Goal: Use online tool/utility

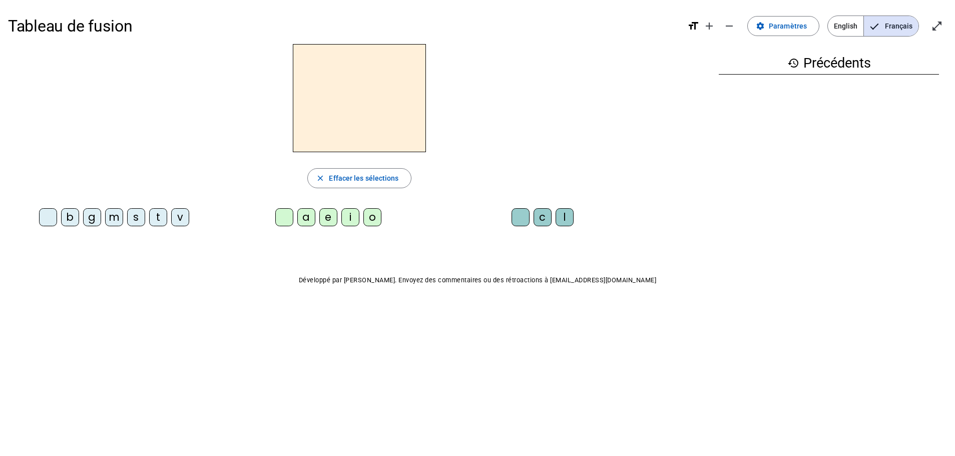
click at [67, 220] on div "b" at bounding box center [70, 217] width 18 height 18
click at [330, 215] on div "e" at bounding box center [328, 217] width 18 height 18
click at [549, 219] on div "c" at bounding box center [543, 217] width 18 height 18
click at [131, 215] on div "s" at bounding box center [136, 217] width 18 height 18
click at [310, 213] on div "a" at bounding box center [306, 217] width 18 height 18
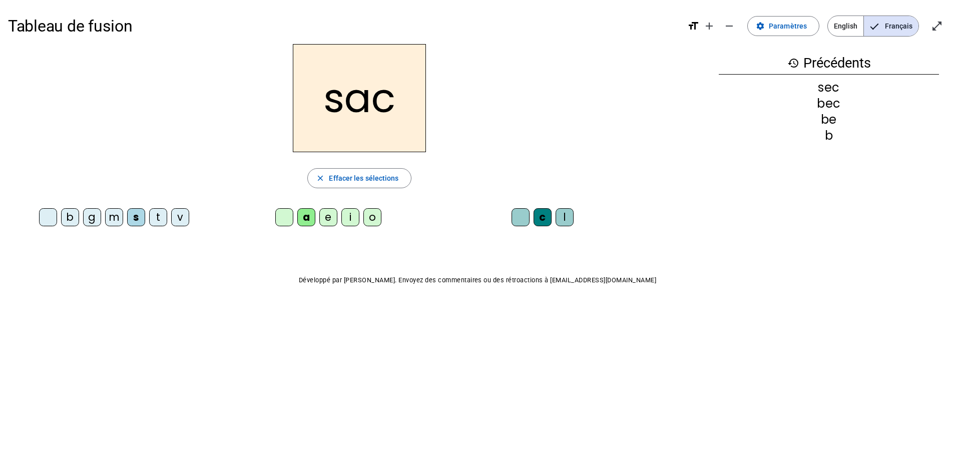
click at [525, 214] on div at bounding box center [521, 217] width 18 height 18
click at [187, 215] on div "v" at bounding box center [180, 217] width 18 height 18
click at [563, 215] on div "l" at bounding box center [565, 217] width 18 height 18
click at [112, 217] on div "m" at bounding box center [114, 217] width 18 height 18
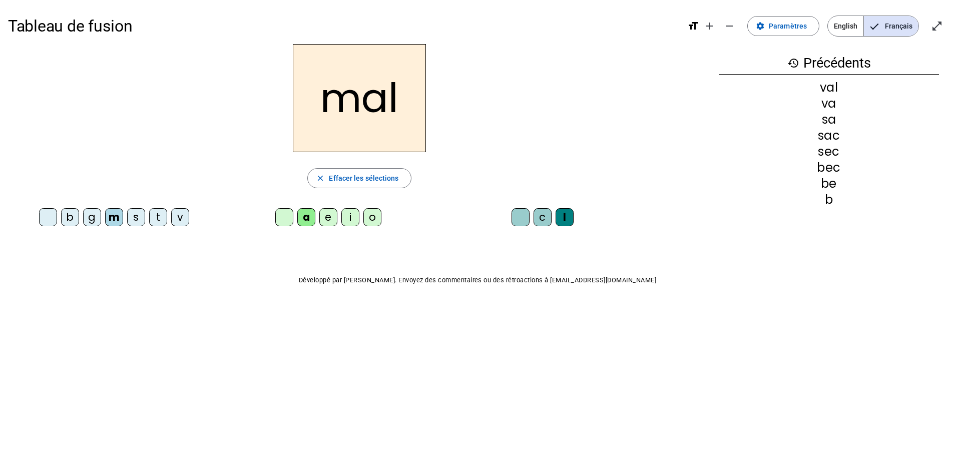
click at [353, 217] on div "i" at bounding box center [350, 217] width 18 height 18
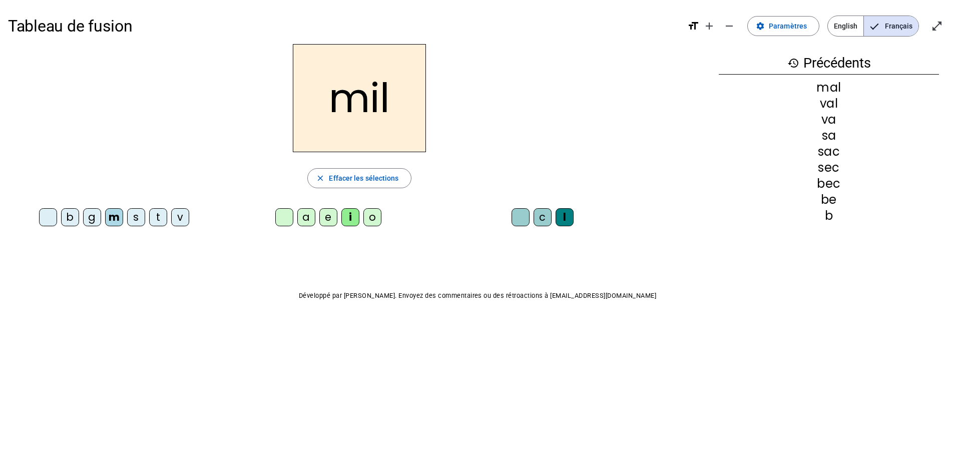
click at [136, 217] on div "s" at bounding box center [136, 217] width 18 height 18
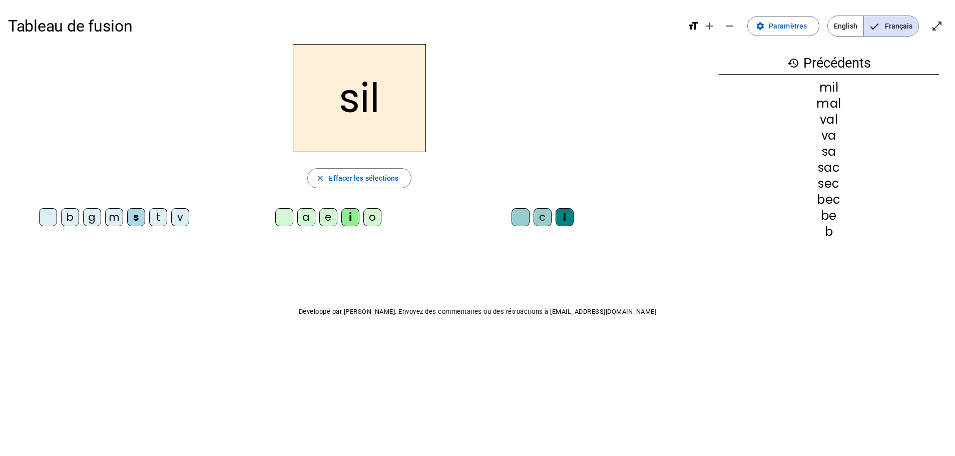
click at [303, 220] on div "a" at bounding box center [306, 217] width 18 height 18
click at [370, 217] on div "o" at bounding box center [373, 217] width 18 height 18
click at [329, 216] on div "e" at bounding box center [328, 217] width 18 height 18
click at [103, 219] on letter-bubble "g" at bounding box center [94, 219] width 22 height 22
click at [75, 215] on div "b" at bounding box center [70, 217] width 18 height 18
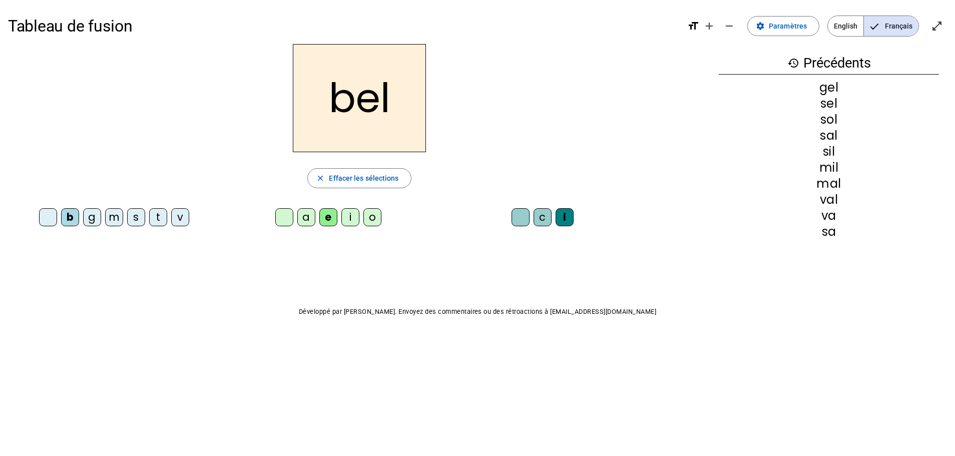
click at [160, 219] on div "t" at bounding box center [158, 217] width 18 height 18
